Goal: Download file/media

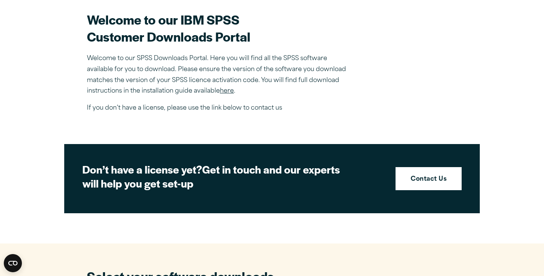
scroll to position [250, 0]
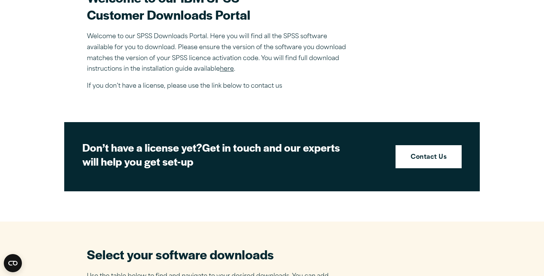
click at [226, 70] on link "here" at bounding box center [227, 69] width 14 height 6
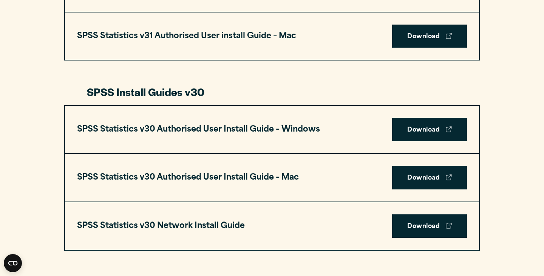
scroll to position [481, 0]
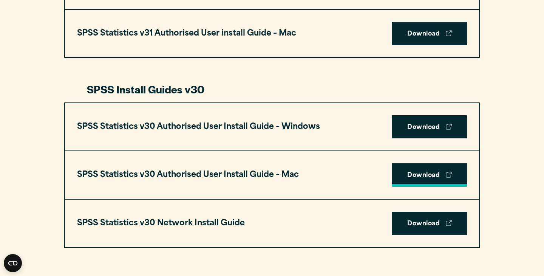
click at [408, 178] on link "Download" at bounding box center [429, 174] width 75 height 23
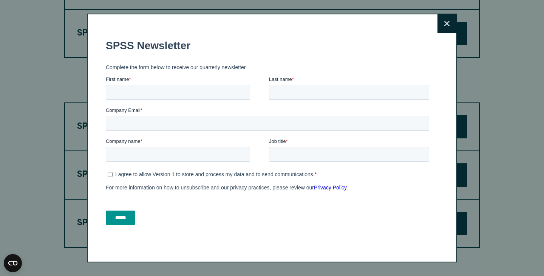
click at [444, 23] on button "Close" at bounding box center [446, 23] width 19 height 19
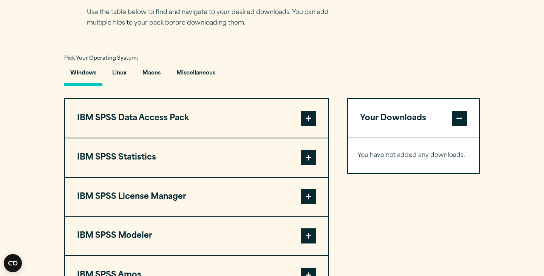
scroll to position [513, 0]
click at [387, 161] on p "You have not added any downloads." at bounding box center [413, 155] width 112 height 11
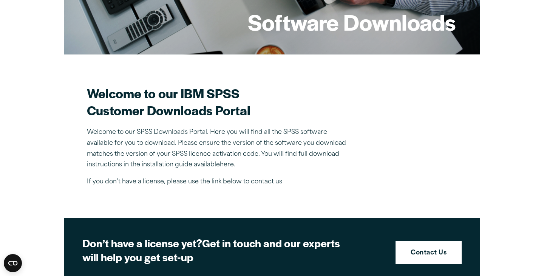
scroll to position [160, 0]
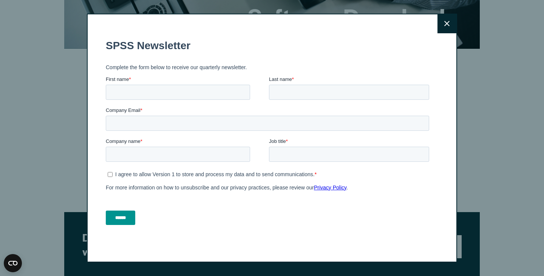
click at [451, 21] on button "Close" at bounding box center [446, 23] width 19 height 19
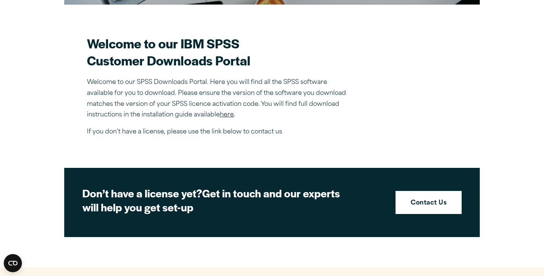
scroll to position [208, 0]
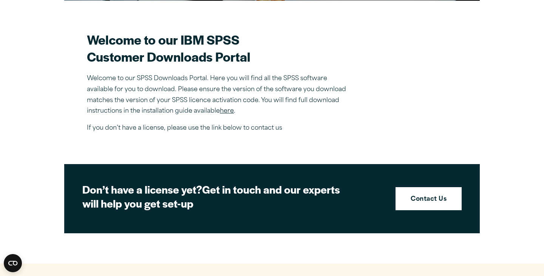
click at [225, 112] on link "here" at bounding box center [227, 111] width 14 height 6
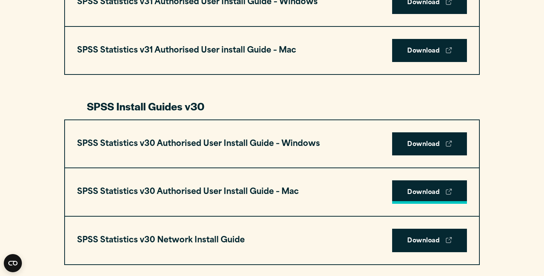
scroll to position [467, 0]
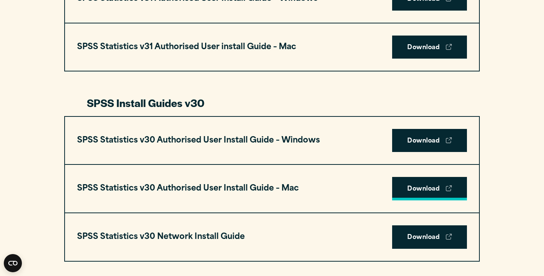
click at [419, 187] on link "Download" at bounding box center [429, 188] width 75 height 23
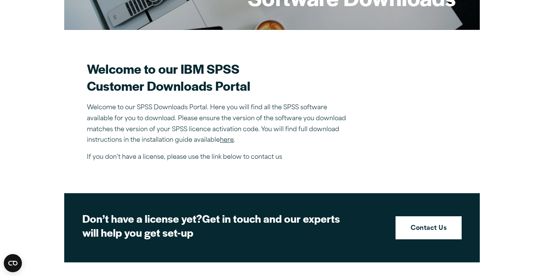
scroll to position [177, 0]
